Goal: Information Seeking & Learning: Find specific fact

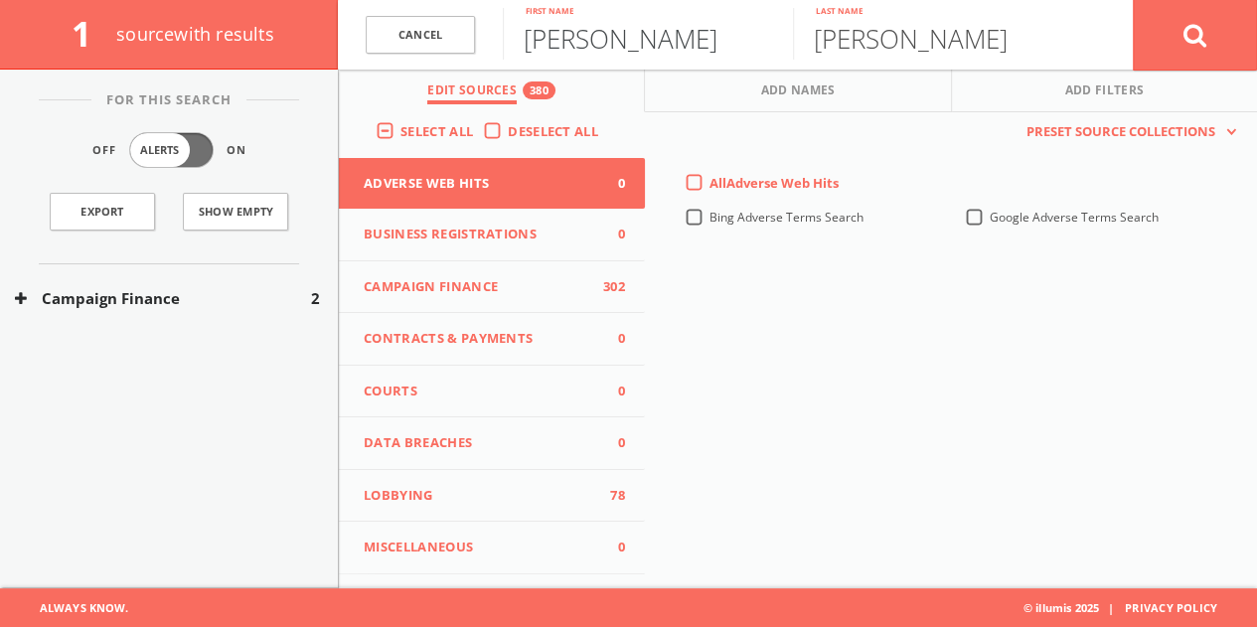
click at [614, 27] on input "[PERSON_NAME]" at bounding box center [648, 34] width 290 height 52
type input "Jack"
type input "l"
type input "[PERSON_NAME]"
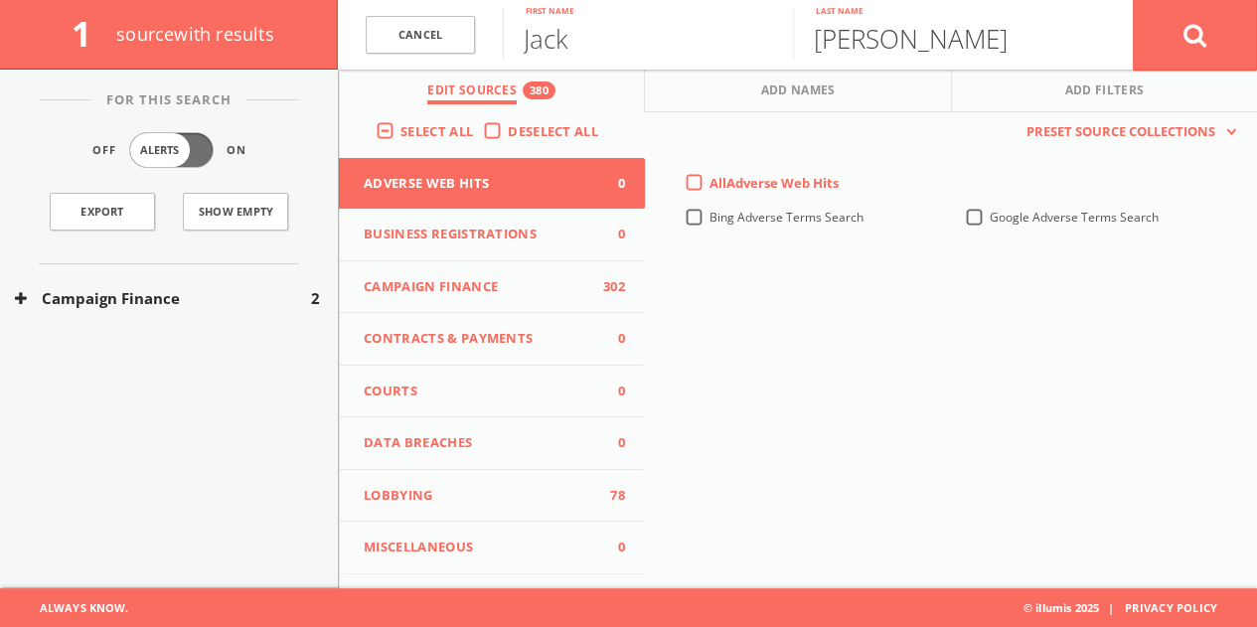
click at [1133, 0] on button at bounding box center [1195, 35] width 124 height 72
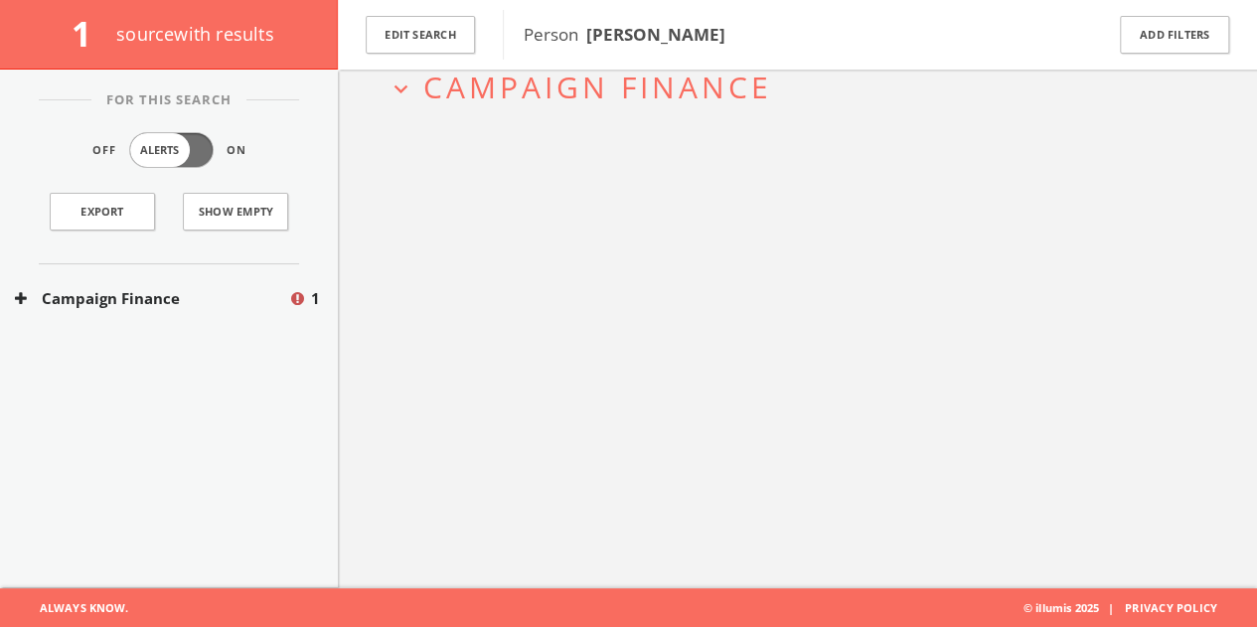
click at [238, 293] on button "Campaign Finance" at bounding box center [151, 298] width 273 height 23
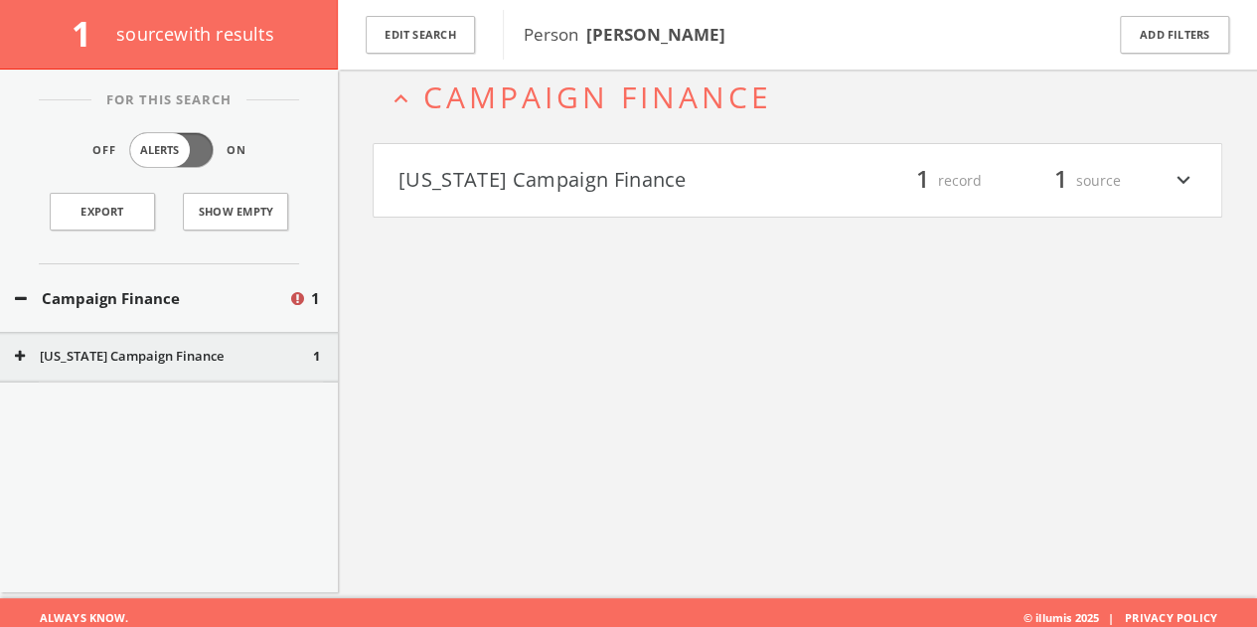
click at [594, 154] on h4 "[US_STATE] Campaign Finance filter_list 1 record 1 source expand_more" at bounding box center [798, 181] width 848 height 74
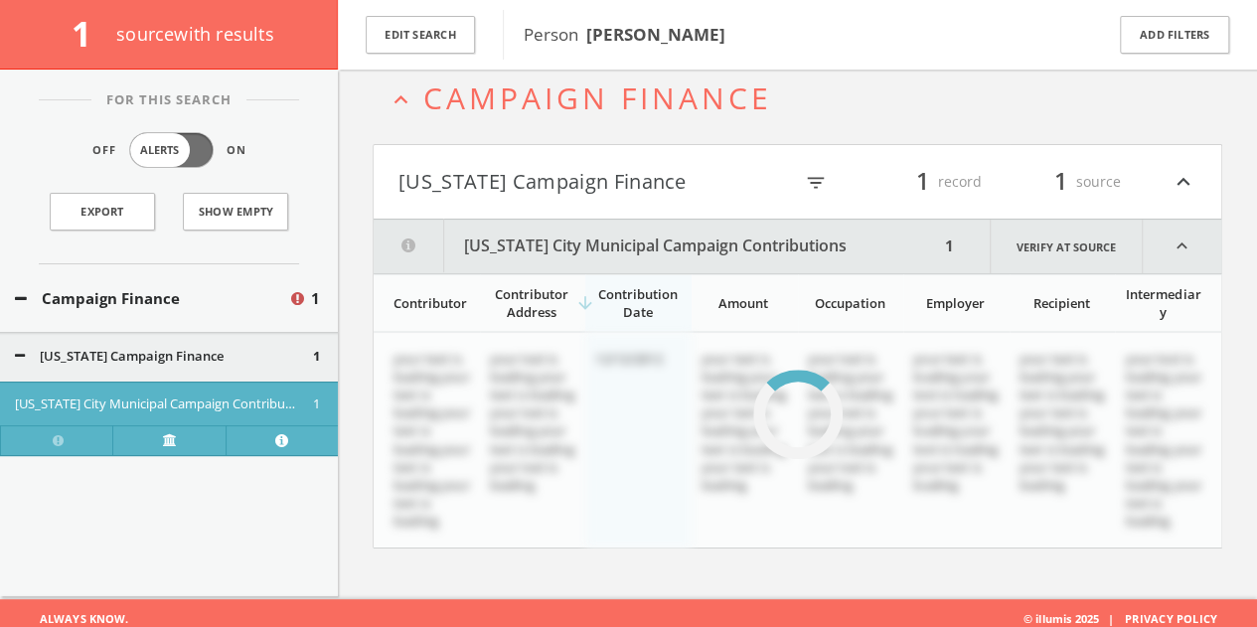
scroll to position [115, 0]
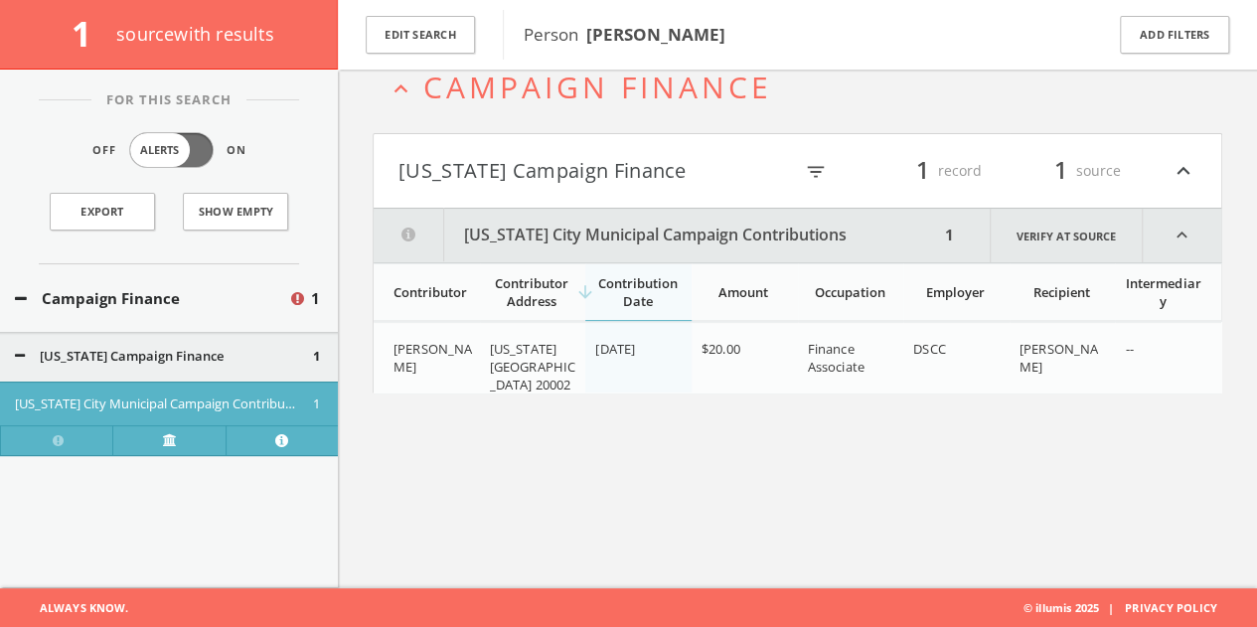
click at [894, 364] on div "Finance Associate" at bounding box center [853, 358] width 90 height 36
click at [712, 355] on span "$20.00" at bounding box center [721, 349] width 39 height 18
click at [457, 341] on div "[PERSON_NAME]" at bounding box center [434, 358] width 81 height 36
click at [1031, 236] on link "Verify at source" at bounding box center [1066, 236] width 153 height 54
